Goal: Task Accomplishment & Management: Complete application form

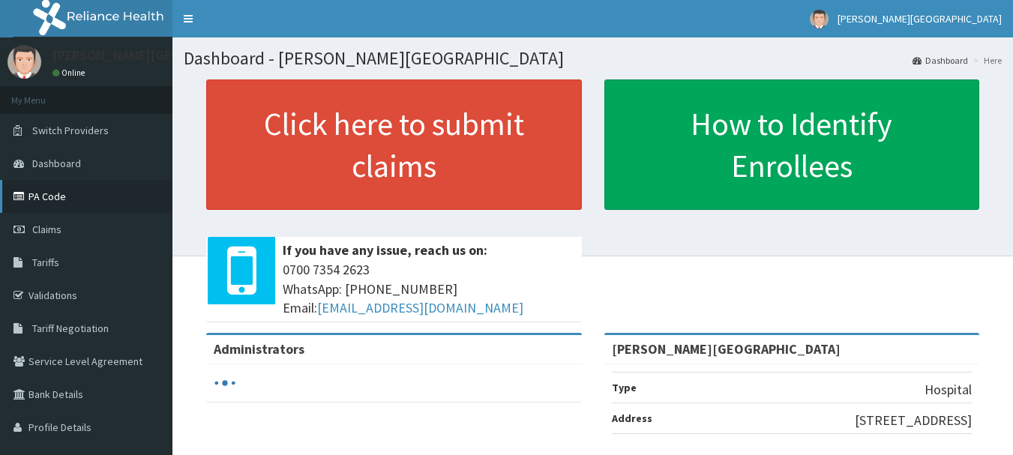
click at [69, 194] on link "PA Code" at bounding box center [86, 196] width 172 height 33
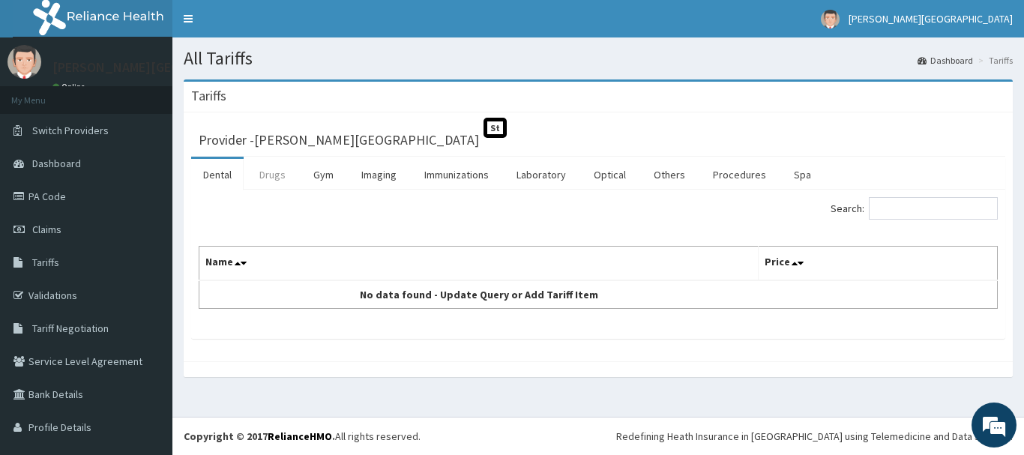
click at [273, 176] on link "Drugs" at bounding box center [272, 174] width 50 height 31
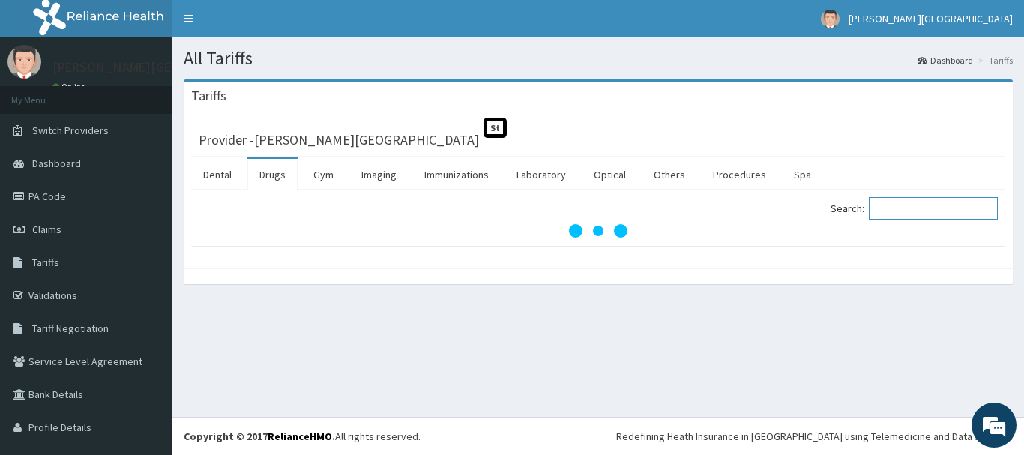
click at [873, 208] on input "Search:" at bounding box center [933, 208] width 129 height 22
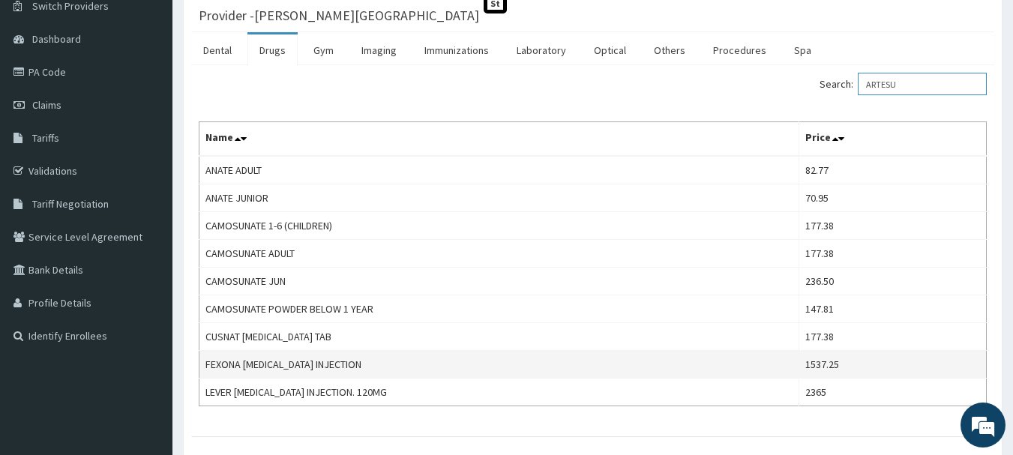
scroll to position [208, 0]
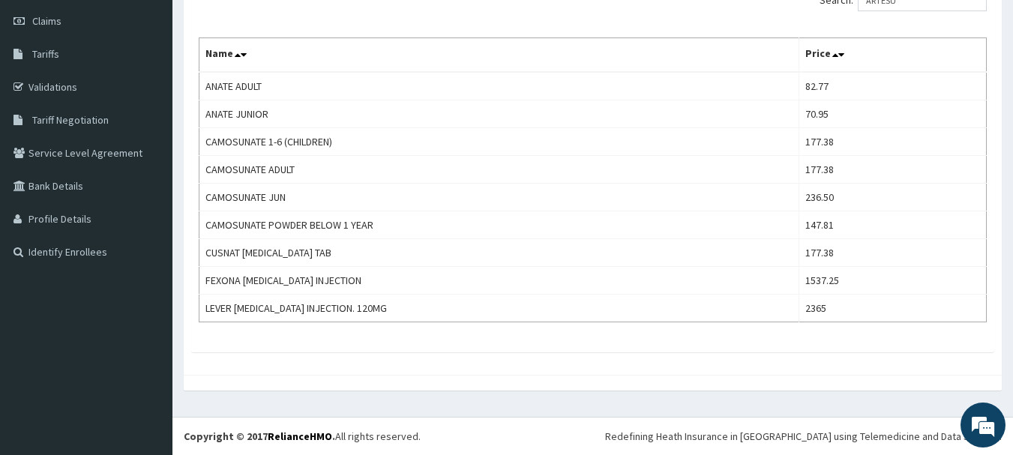
click at [626, 355] on div "Provider - Mother Teresa Medical Centre St Dental Drugs Gym Imaging Immunizatio…" at bounding box center [593, 139] width 818 height 471
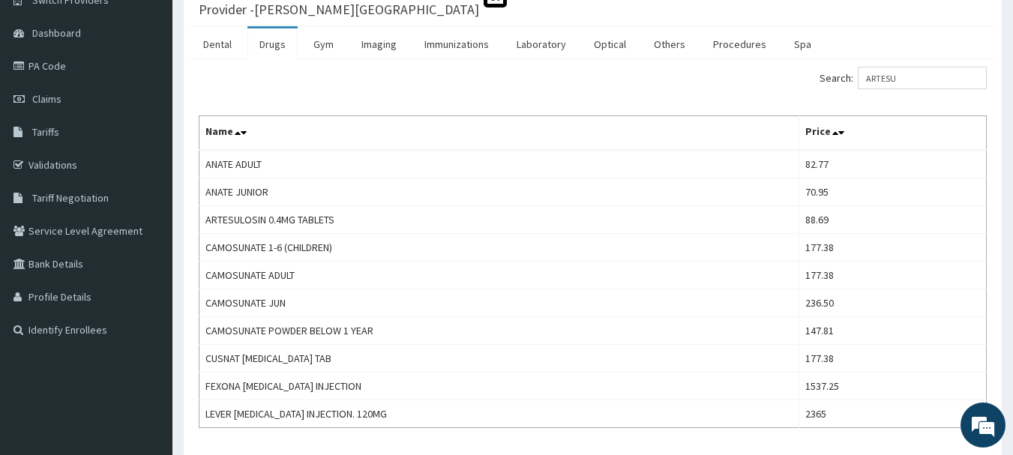
scroll to position [0, 0]
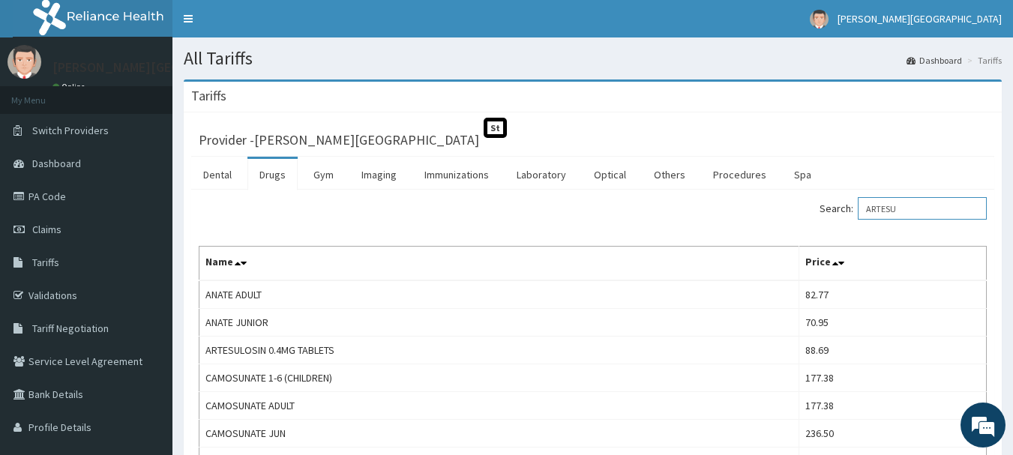
click at [931, 204] on input "ARTESU" at bounding box center [922, 208] width 129 height 22
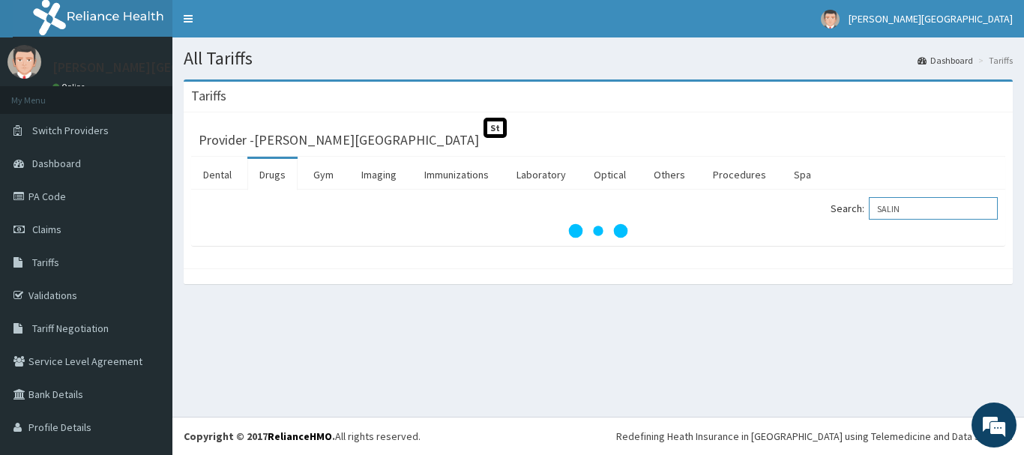
type input "SALIN"
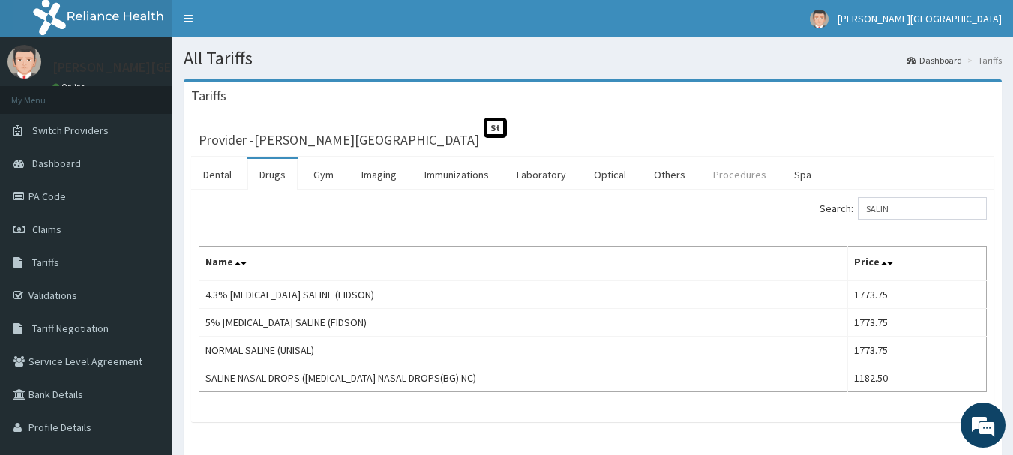
click at [742, 167] on link "Procedures" at bounding box center [739, 174] width 77 height 31
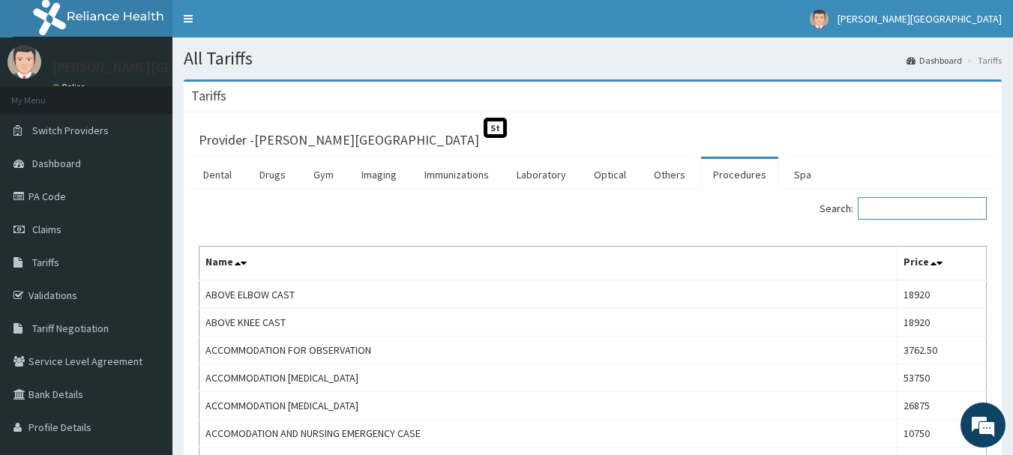
click at [882, 202] on input "Search:" at bounding box center [922, 208] width 129 height 22
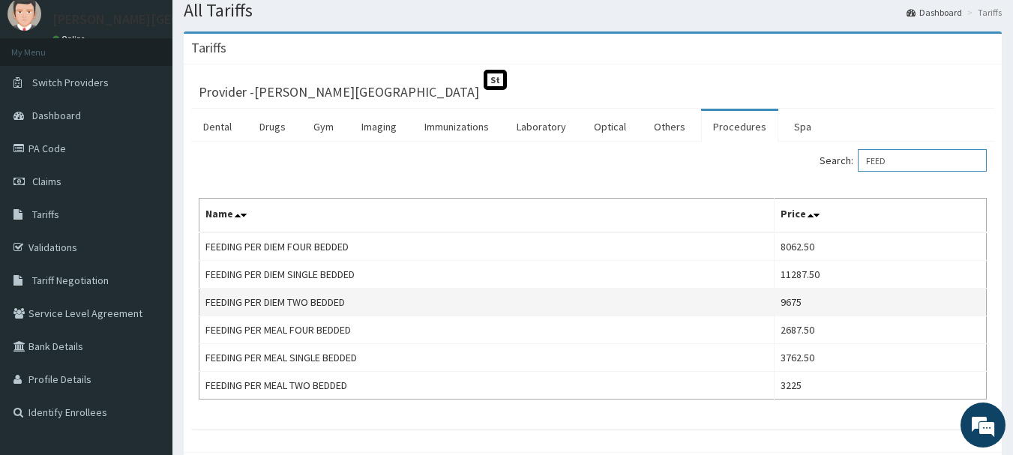
scroll to position [75, 0]
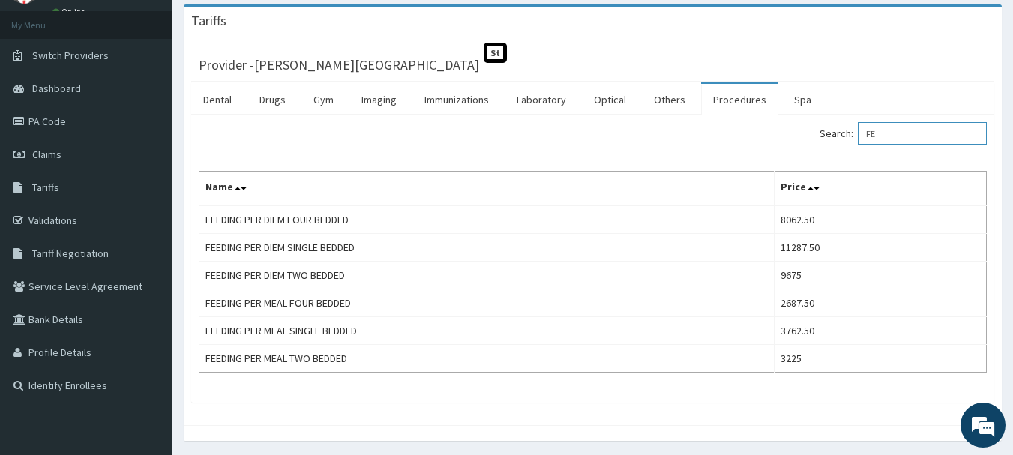
type input "F"
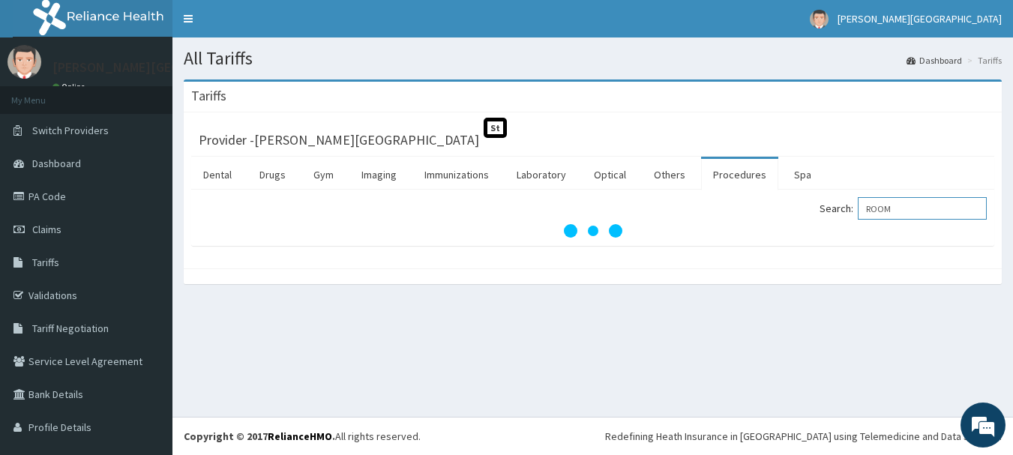
scroll to position [0, 0]
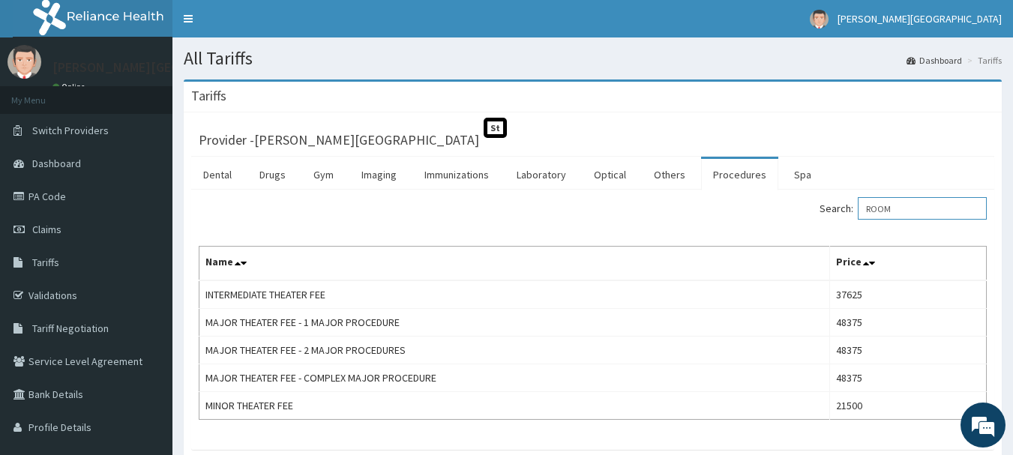
click at [895, 214] on input "ROOM" at bounding box center [922, 208] width 129 height 22
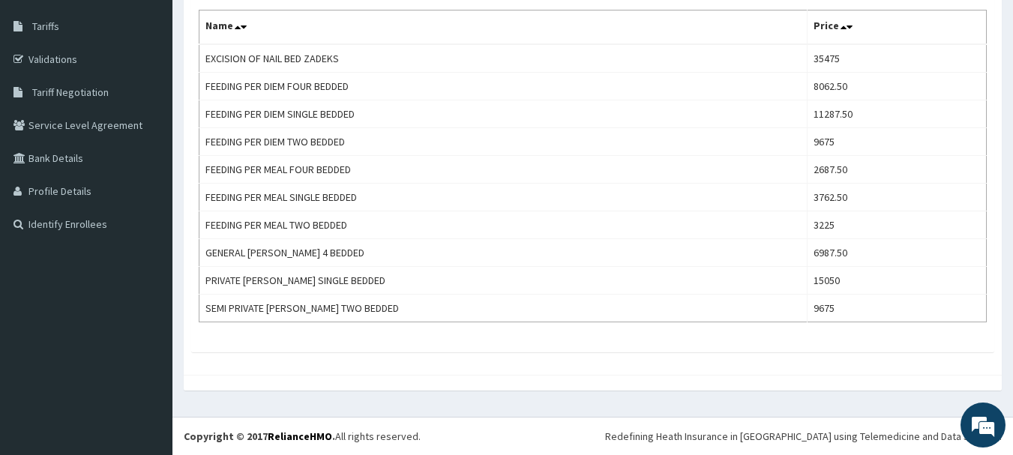
scroll to position [236, 0]
type input "BED"
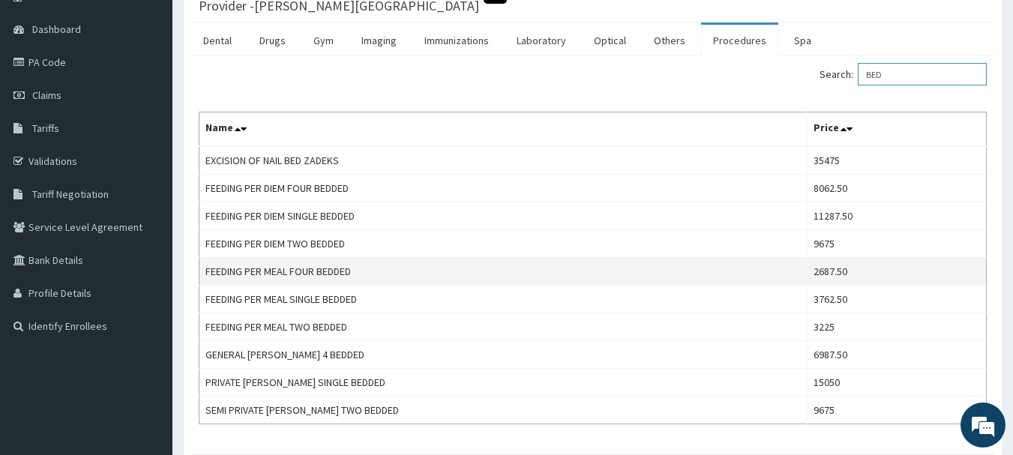
scroll to position [11, 0]
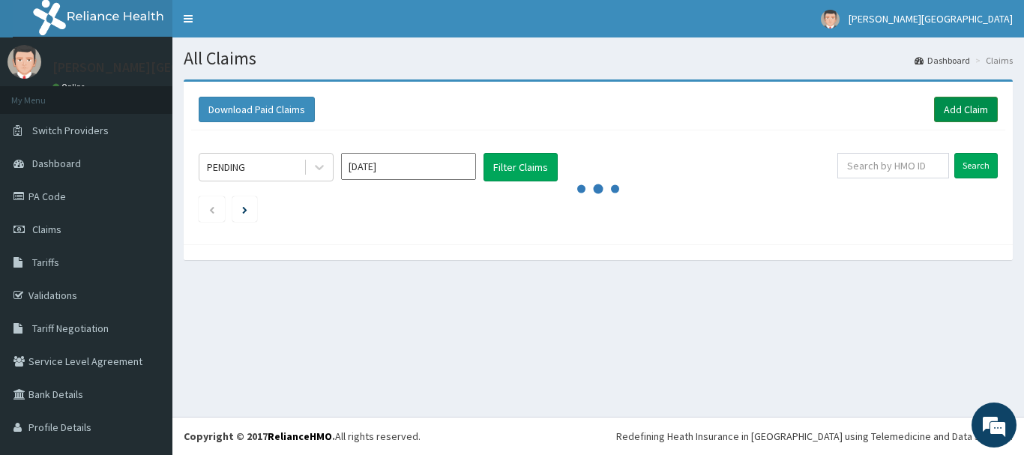
click at [958, 108] on link "Add Claim" at bounding box center [966, 109] width 64 height 25
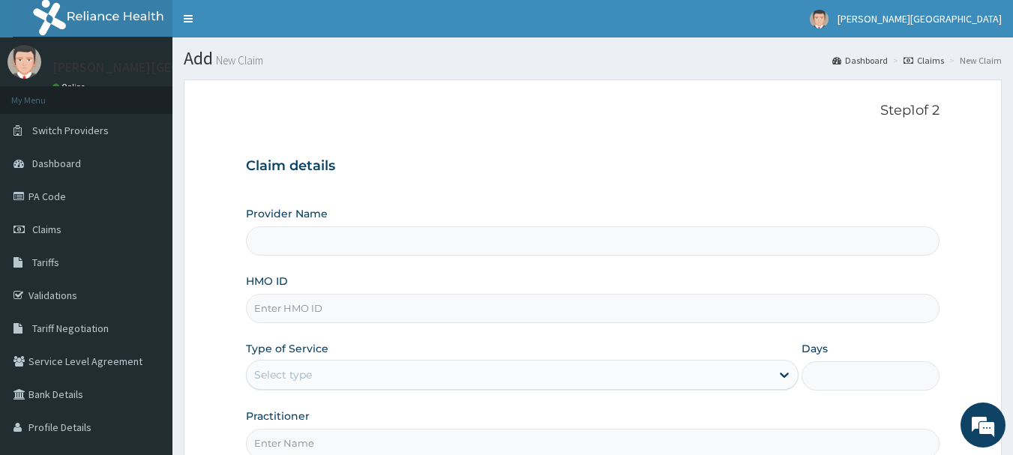
click at [306, 235] on input "Provider Name" at bounding box center [593, 240] width 694 height 29
click at [311, 304] on input "HMO ID" at bounding box center [593, 308] width 694 height 29
type input "[PERSON_NAME][GEOGRAPHIC_DATA]"
drag, startPoint x: 507, startPoint y: 250, endPoint x: 494, endPoint y: 295, distance: 46.8
click at [497, 285] on div "Provider Name Mother Teresa Medical Centre HMO ID Type of Service Select type D…" at bounding box center [593, 332] width 694 height 252
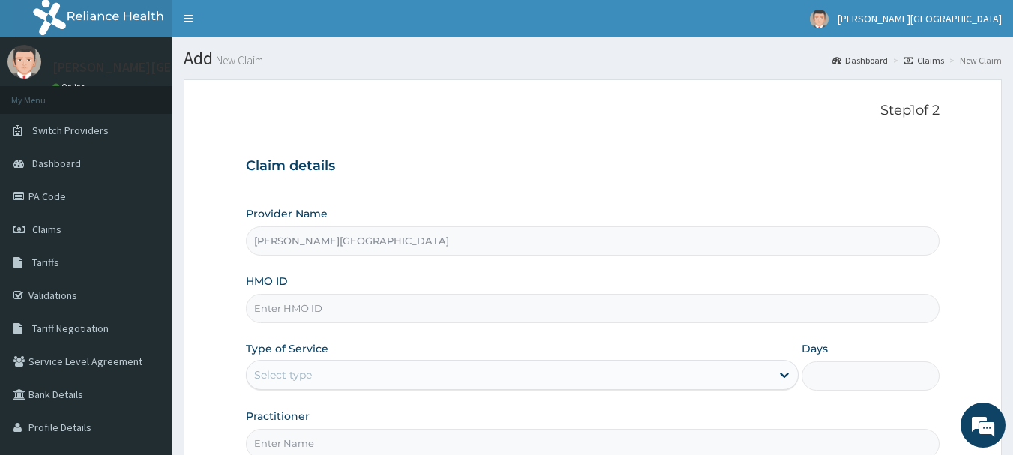
click at [469, 314] on input "HMO ID" at bounding box center [593, 308] width 694 height 29
type input "B"
click at [430, 311] on input "HMO ID" at bounding box center [593, 308] width 694 height 29
type input "CHL/11416/B"
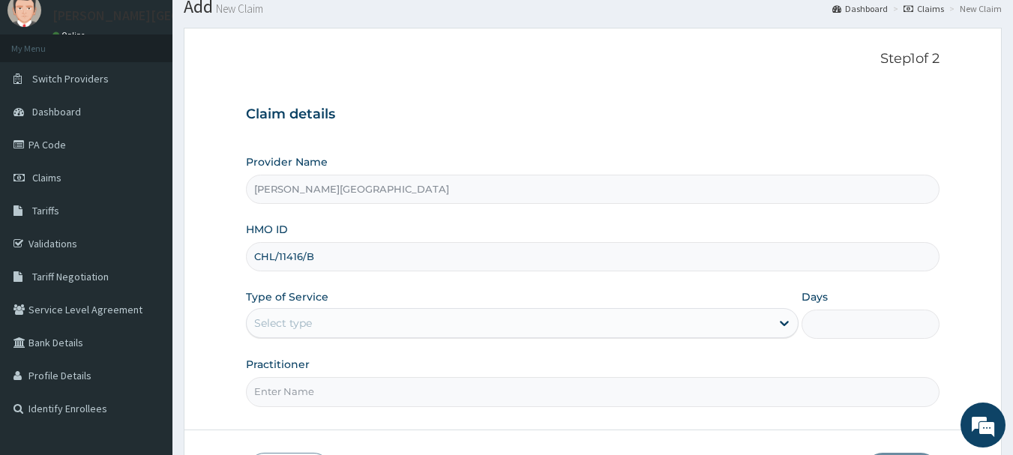
scroll to position [75, 0]
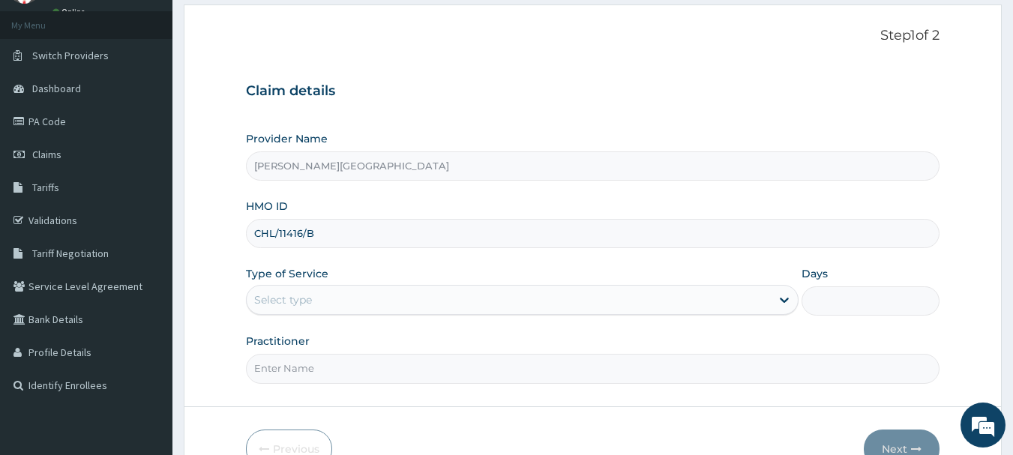
click at [346, 307] on div "Select type" at bounding box center [509, 300] width 524 height 24
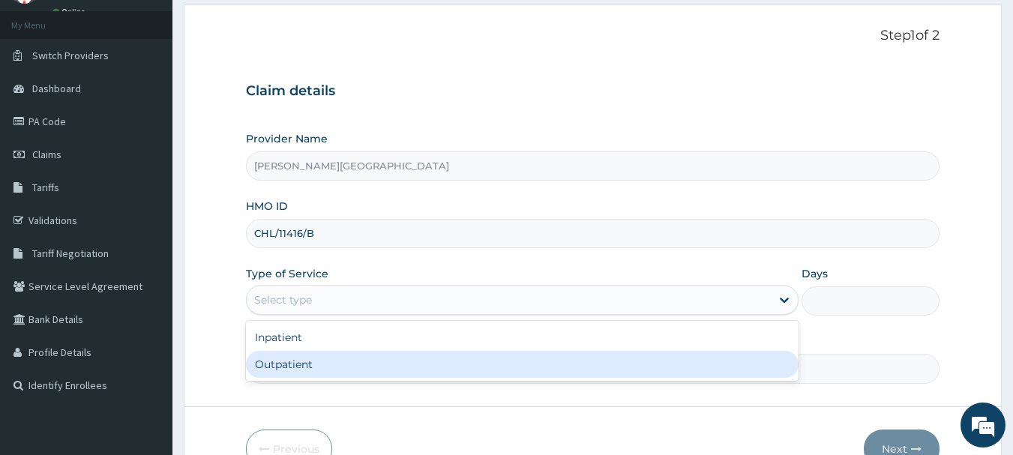
click at [328, 364] on div "Outpatient" at bounding box center [522, 364] width 553 height 27
type input "1"
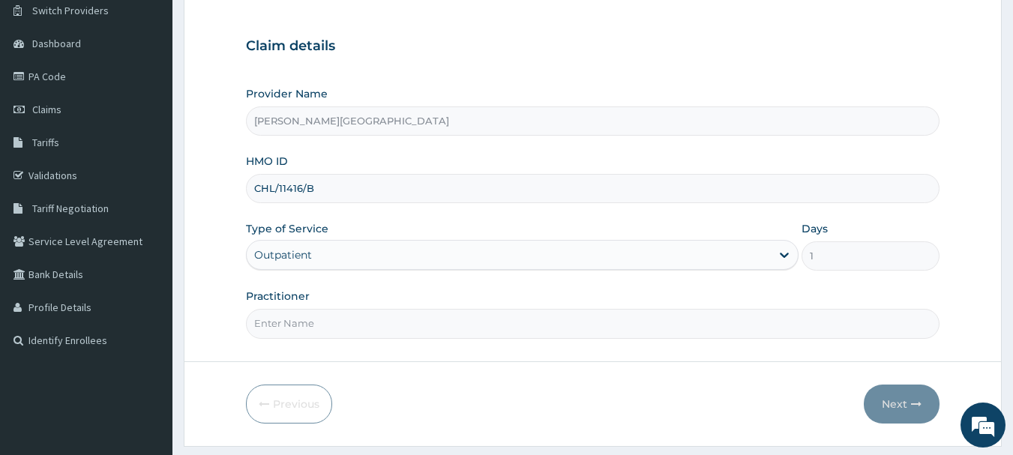
scroll to position [161, 0]
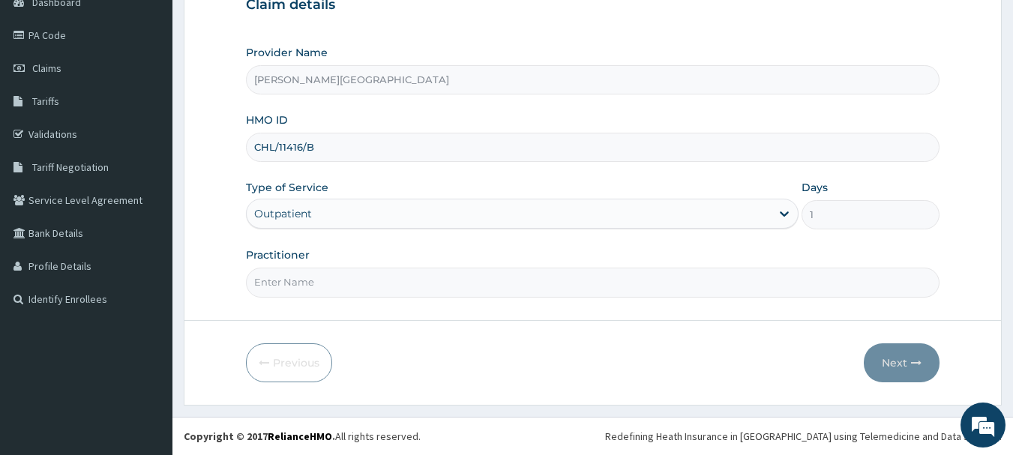
click at [809, 277] on input "Practitioner" at bounding box center [593, 282] width 694 height 29
click at [469, 217] on div "Outpatient" at bounding box center [509, 214] width 524 height 24
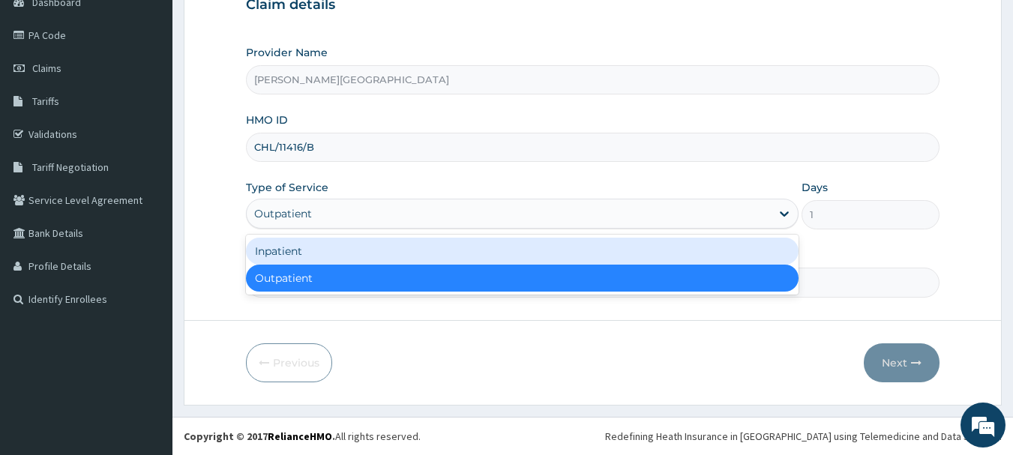
click at [393, 254] on div "Inpatient" at bounding box center [522, 251] width 553 height 27
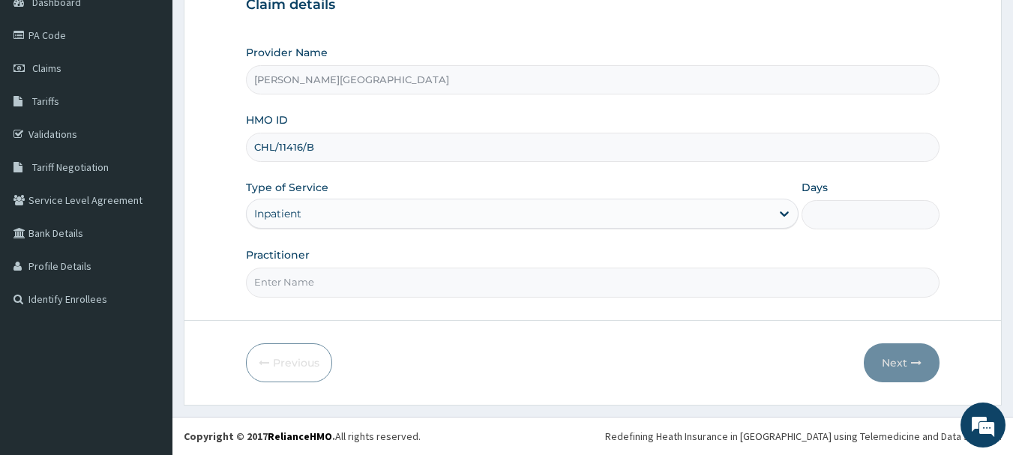
click at [883, 219] on input "Days" at bounding box center [871, 214] width 138 height 29
type input "2"
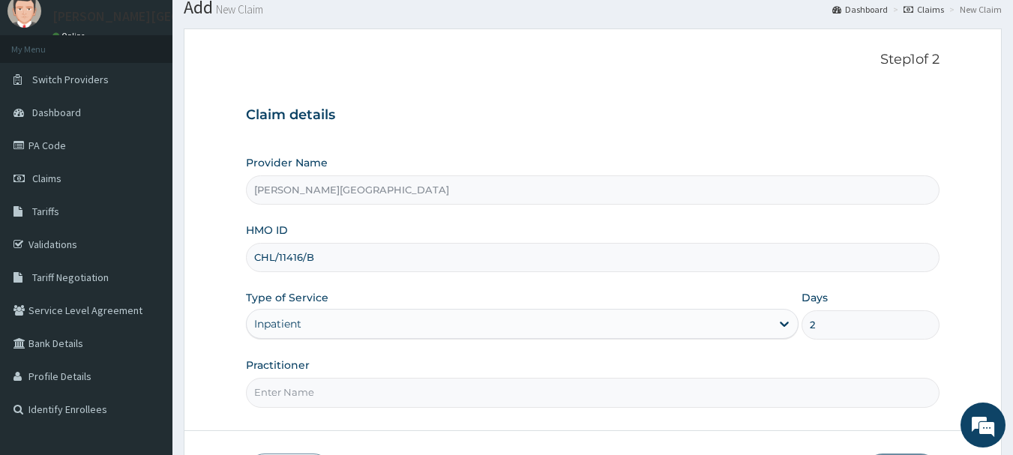
scroll to position [75, 0]
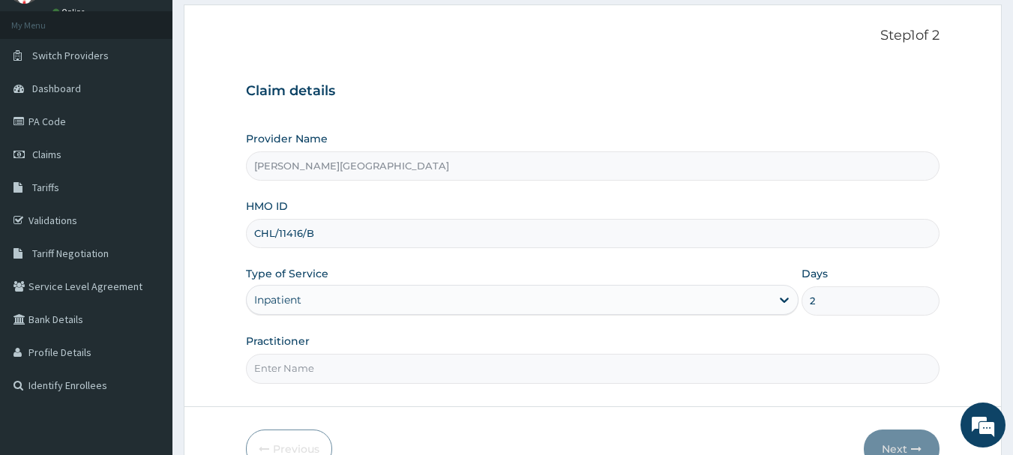
click at [349, 238] on input "CHL/11416/B" at bounding box center [593, 233] width 694 height 29
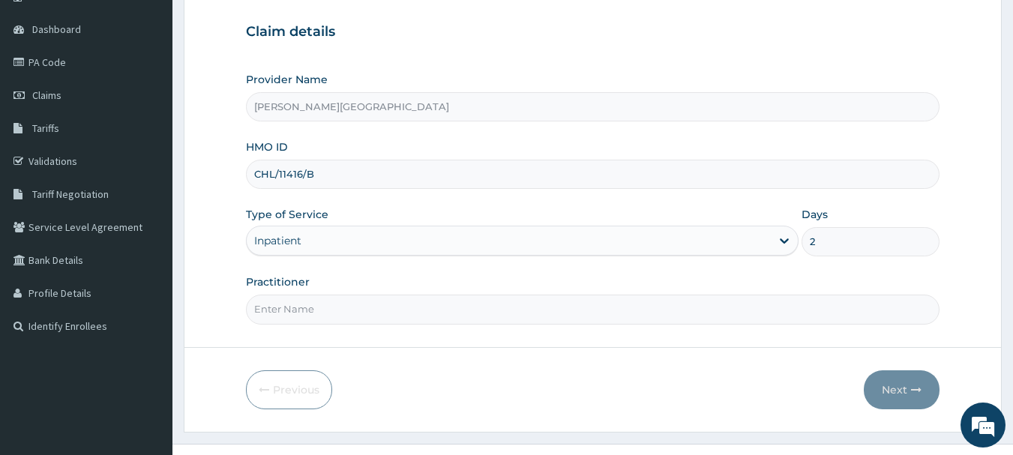
scroll to position [161, 0]
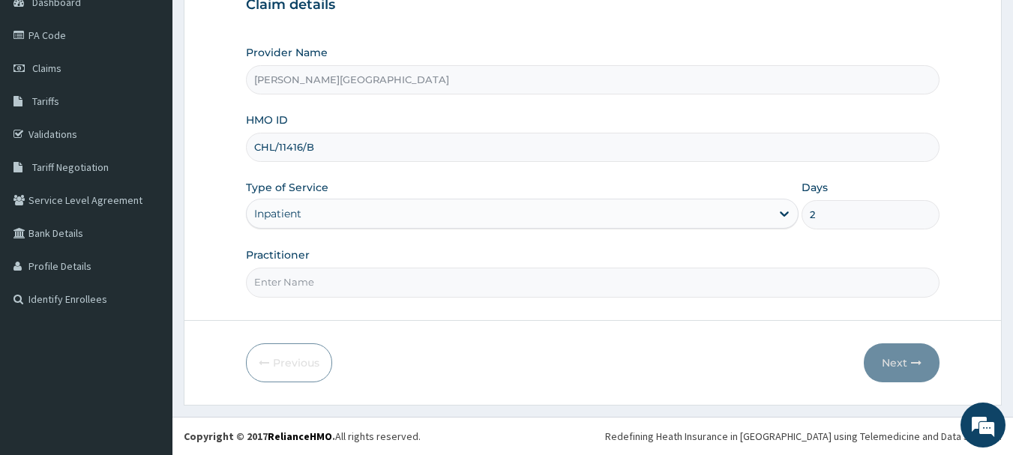
click at [335, 280] on input "Practitioner" at bounding box center [593, 282] width 694 height 29
type input "DR ADEYINKA"
click at [911, 356] on button "Next" at bounding box center [902, 362] width 76 height 39
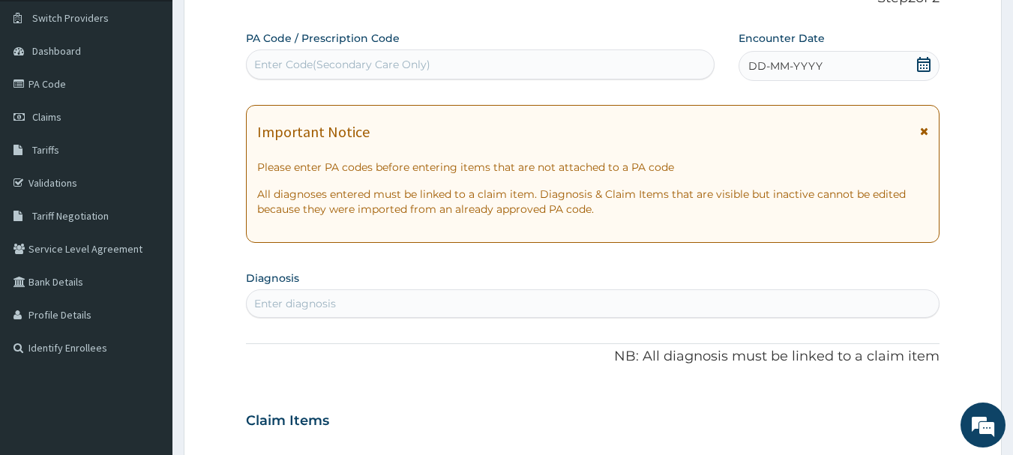
scroll to position [86, 0]
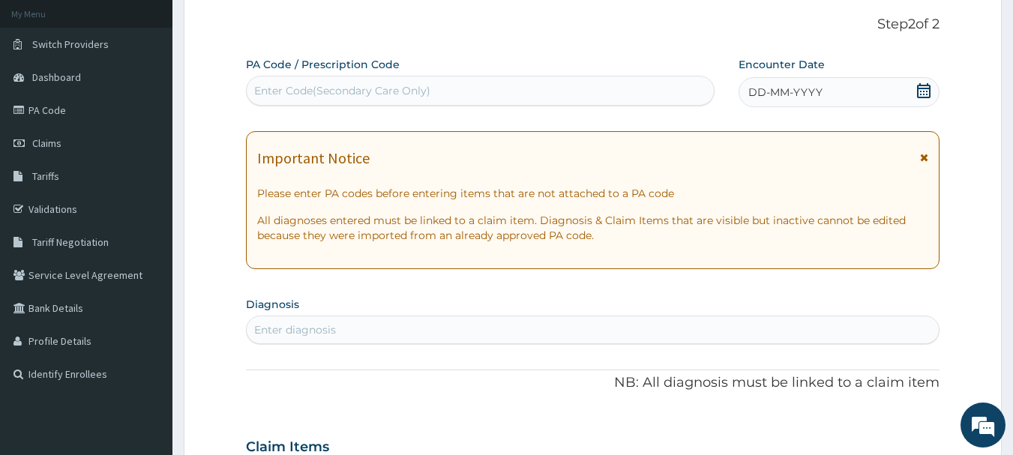
click at [374, 84] on div "Enter Code(Secondary Care Only)" at bounding box center [342, 90] width 176 height 15
paste input "PA/E9B9B1"
type input "PA/E9B9B1"
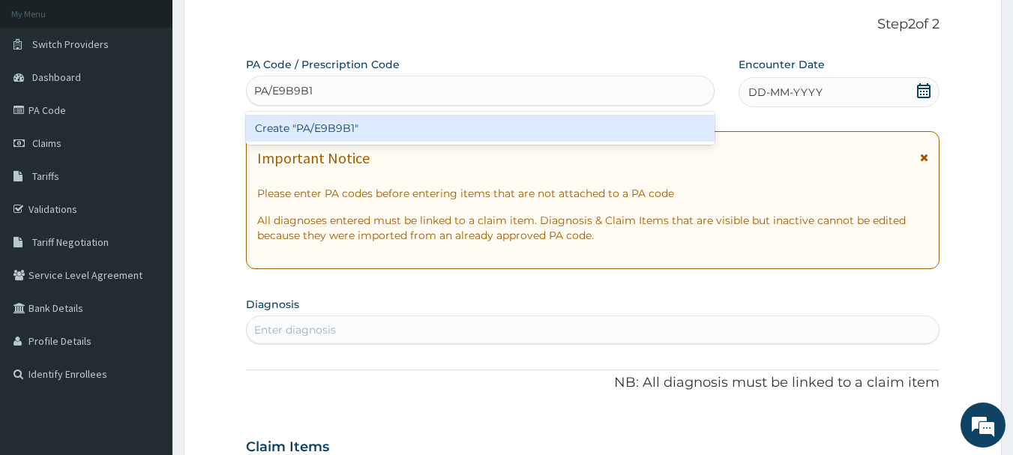
click at [336, 126] on div "Create "PA/E9B9B1"" at bounding box center [480, 128] width 469 height 27
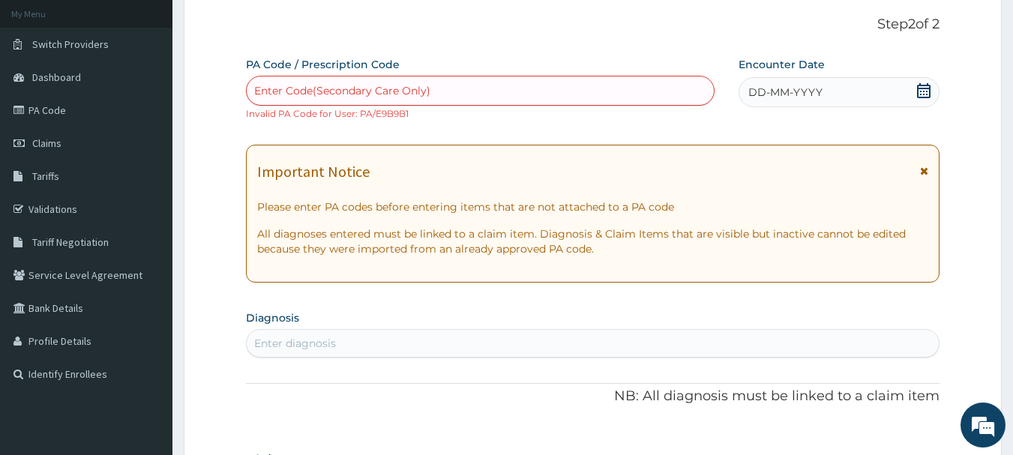
scroll to position [0, 0]
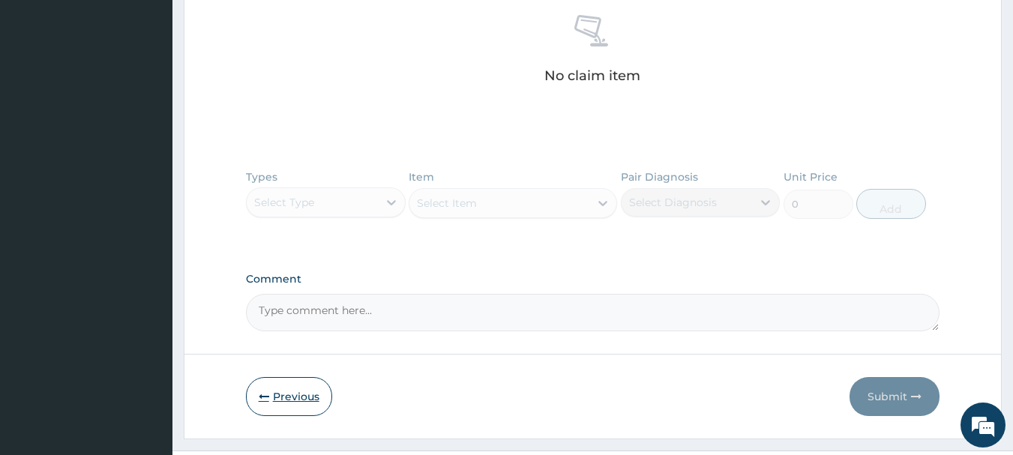
click at [296, 387] on button "Previous" at bounding box center [289, 396] width 86 height 39
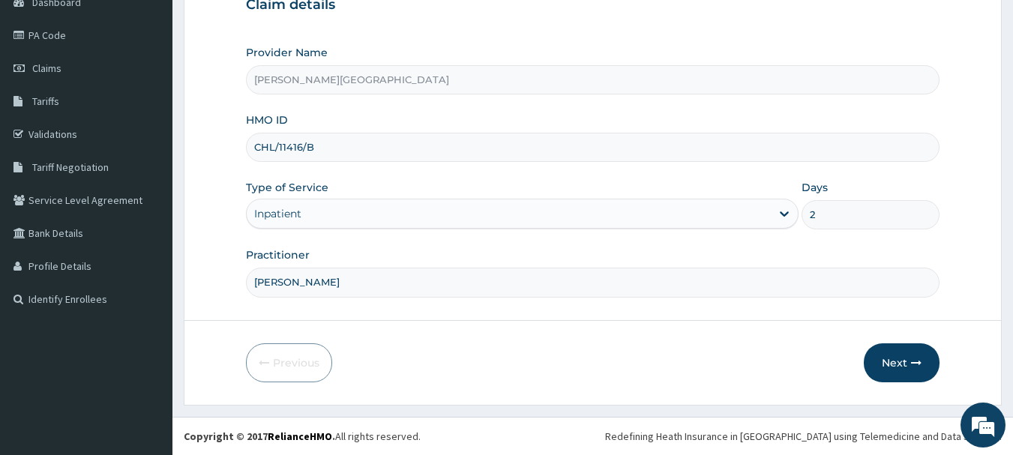
click at [350, 149] on input "CHL/11416/B" at bounding box center [593, 147] width 694 height 29
paste input "BWO/10098/A"
type input "BWO/10098/A"
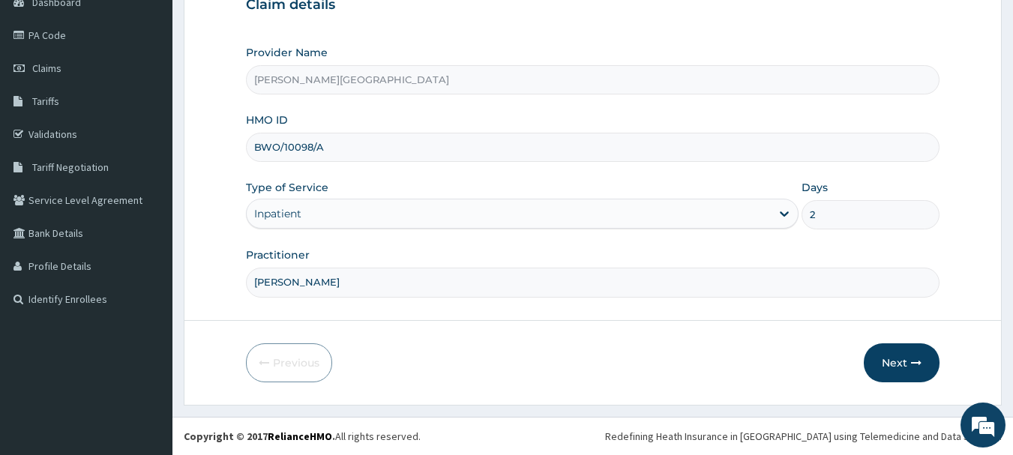
click at [338, 169] on div "Provider Name Mother Teresa Medical Centre HMO ID BWO/10098/A Type of Service I…" at bounding box center [593, 171] width 694 height 252
click at [916, 358] on icon "button" at bounding box center [916, 363] width 10 height 10
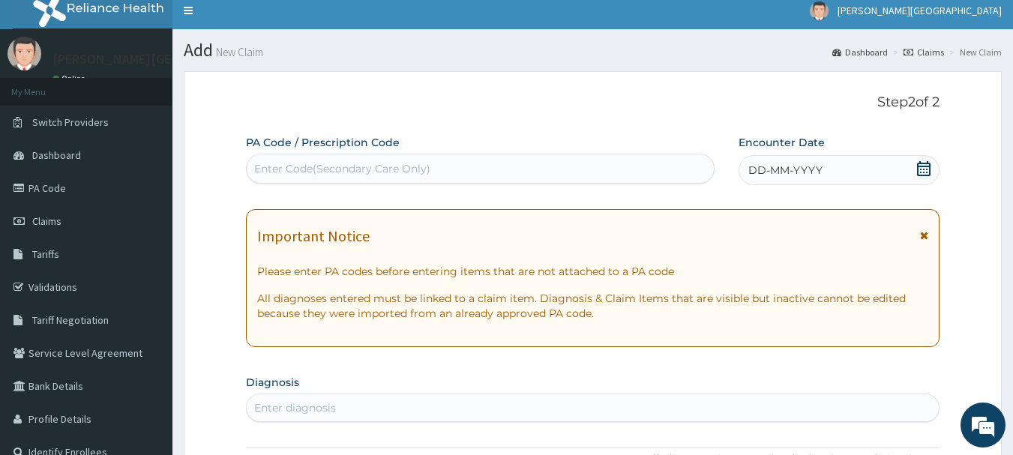
scroll to position [0, 0]
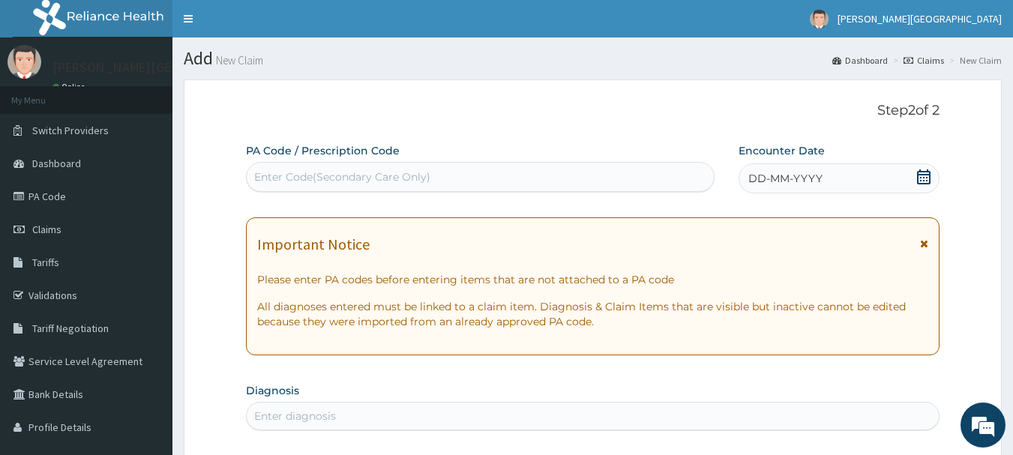
click at [538, 169] on div "Enter Code(Secondary Care Only)" at bounding box center [481, 177] width 468 height 24
paste input "BWO/10098/A"
type input "B"
paste input "PA/E9B9B1"
type input "PA/E9B9B1"
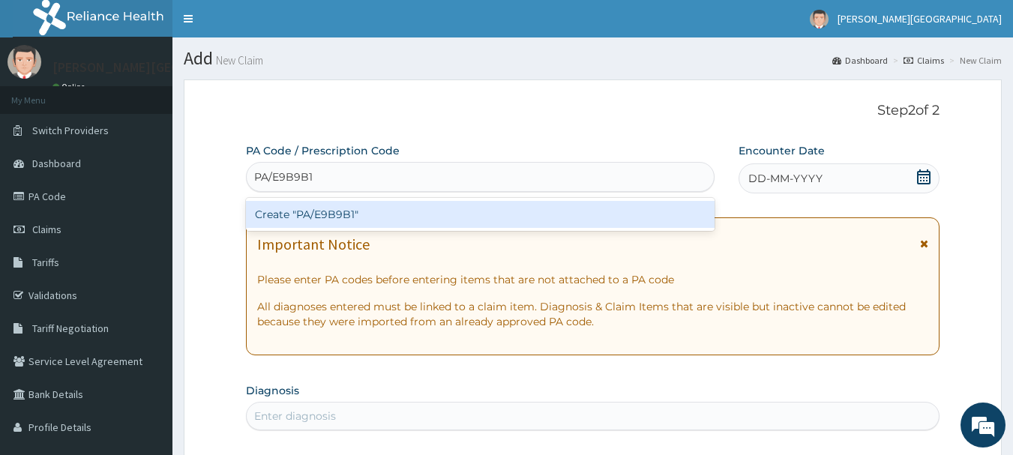
click at [379, 212] on div "Create "PA/E9B9B1"" at bounding box center [480, 214] width 469 height 27
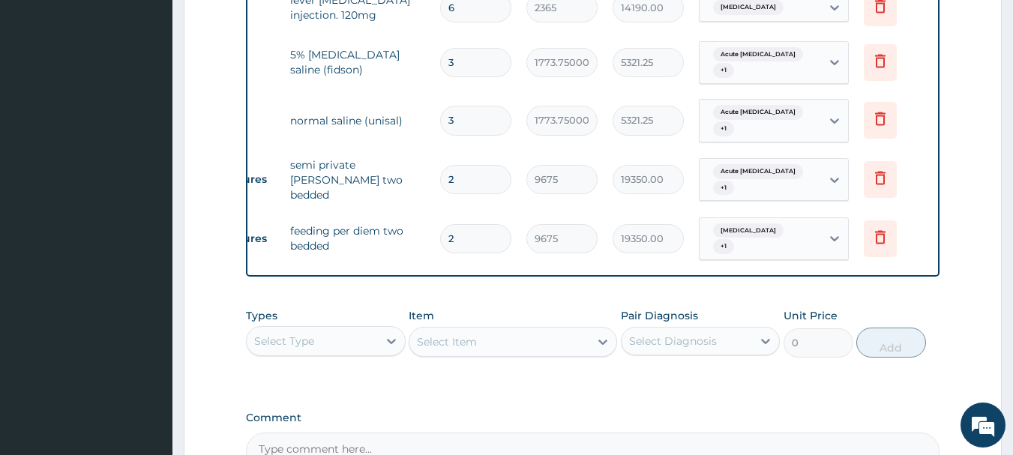
scroll to position [625, 0]
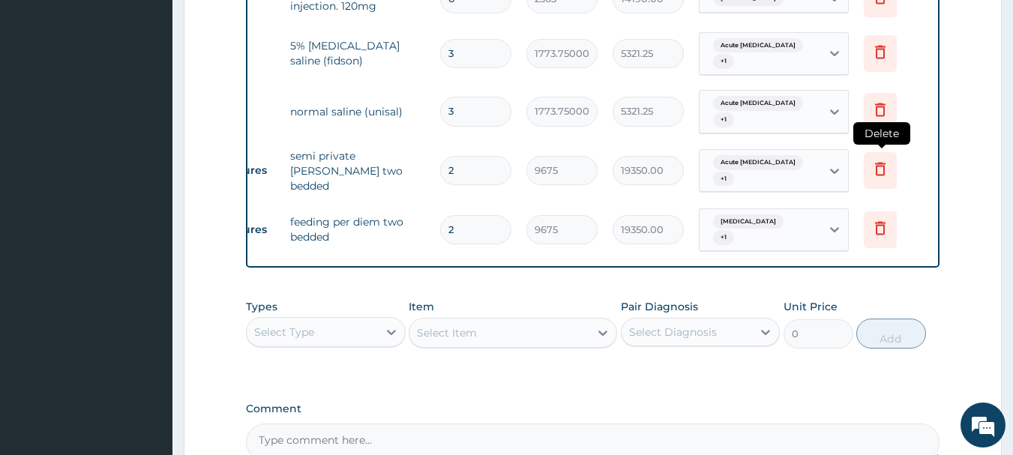
click at [883, 166] on icon at bounding box center [880, 169] width 10 height 13
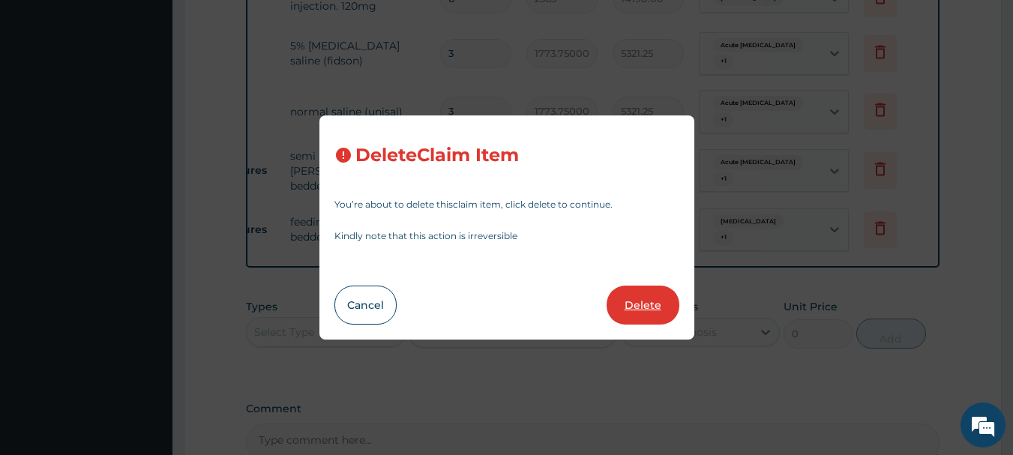
click at [666, 297] on button "Delete" at bounding box center [643, 305] width 73 height 39
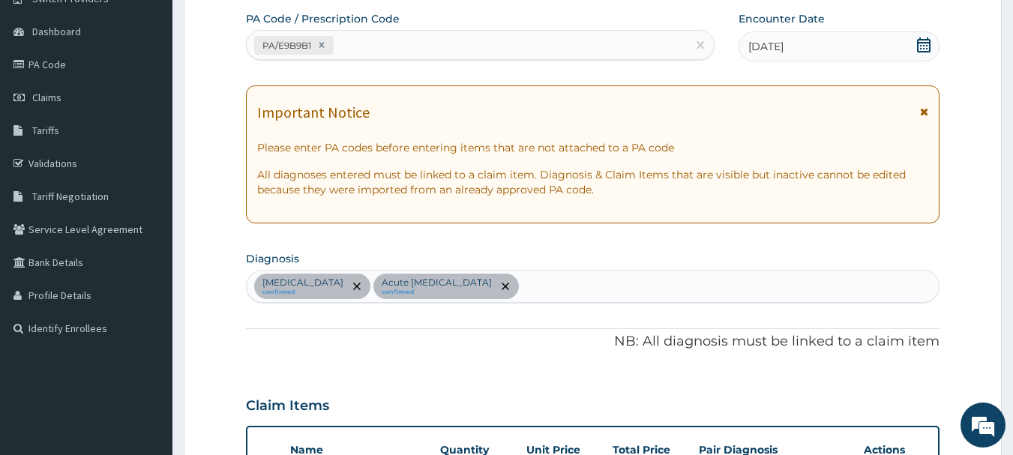
scroll to position [0, 0]
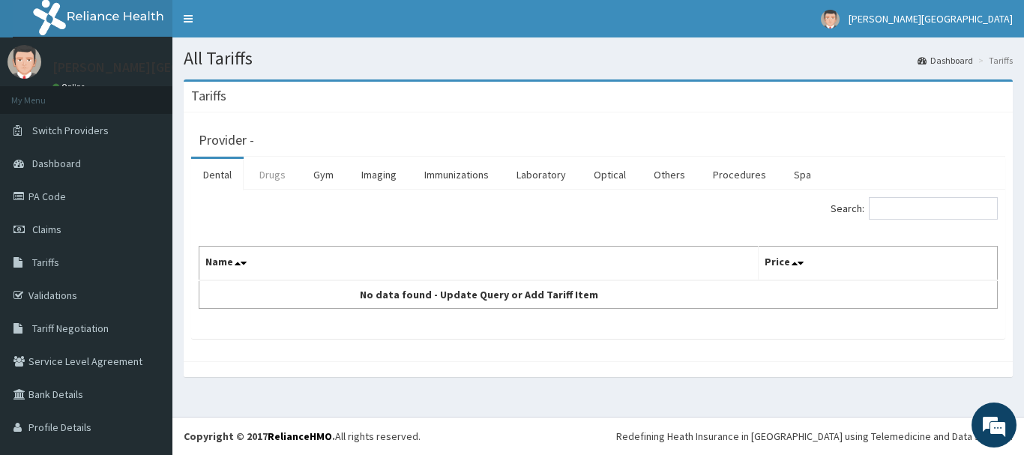
click at [265, 173] on link "Drugs" at bounding box center [272, 174] width 50 height 31
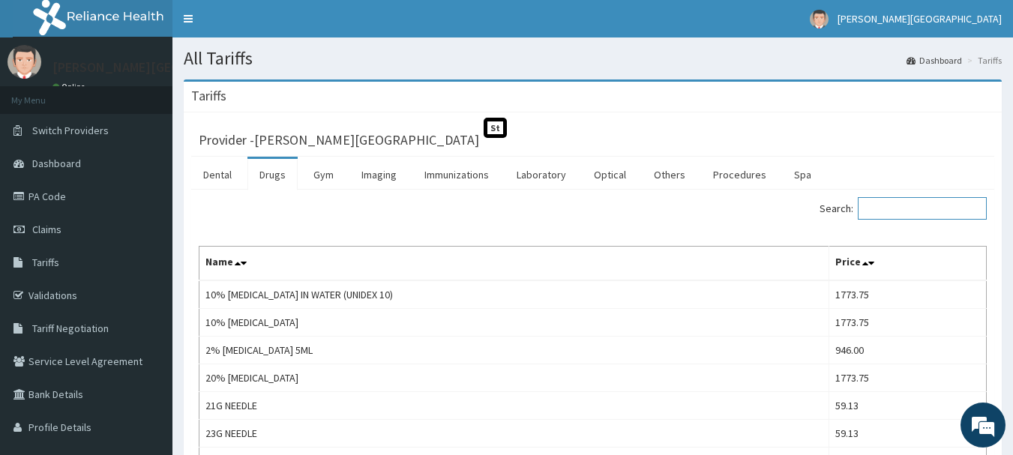
click at [902, 209] on input "Search:" at bounding box center [922, 208] width 129 height 22
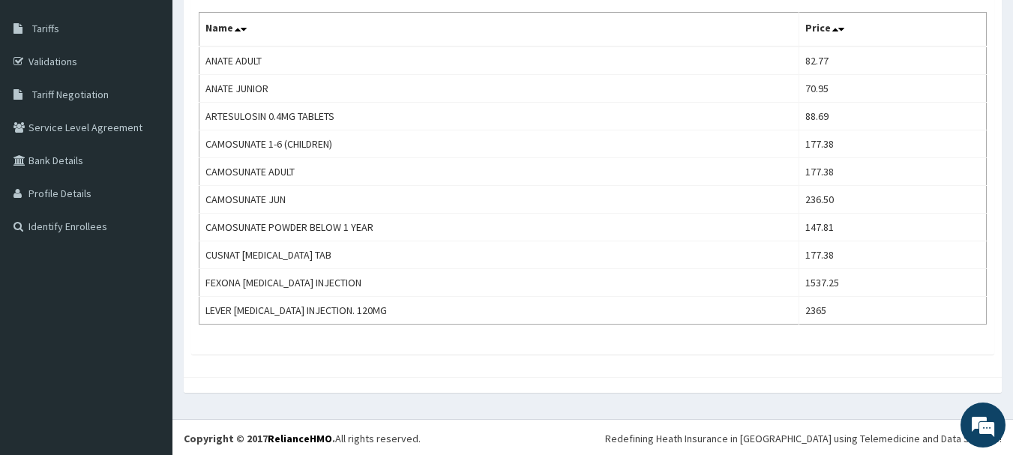
scroll to position [236, 0]
type input "ARTES"
